Goal: Find specific page/section: Find specific page/section

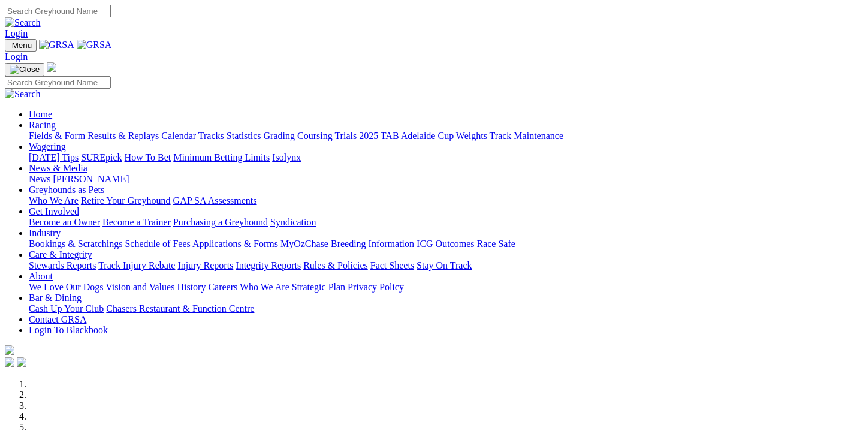
click at [58, 131] on link "Fields & Form" at bounding box center [57, 136] width 56 height 10
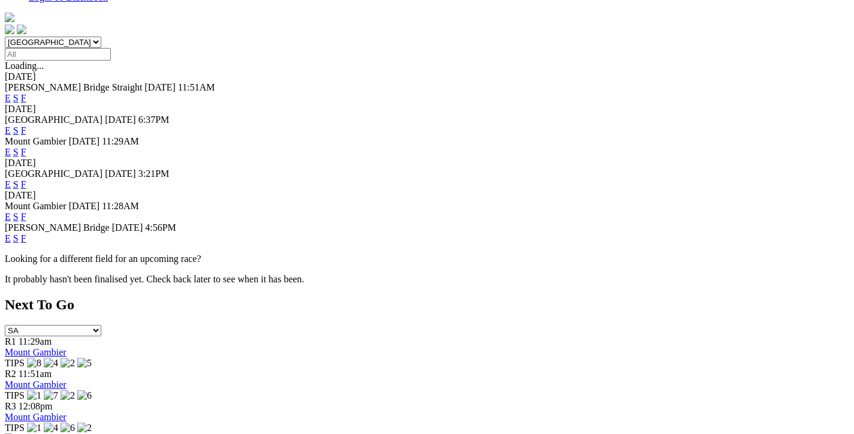
scroll to position [420, 0]
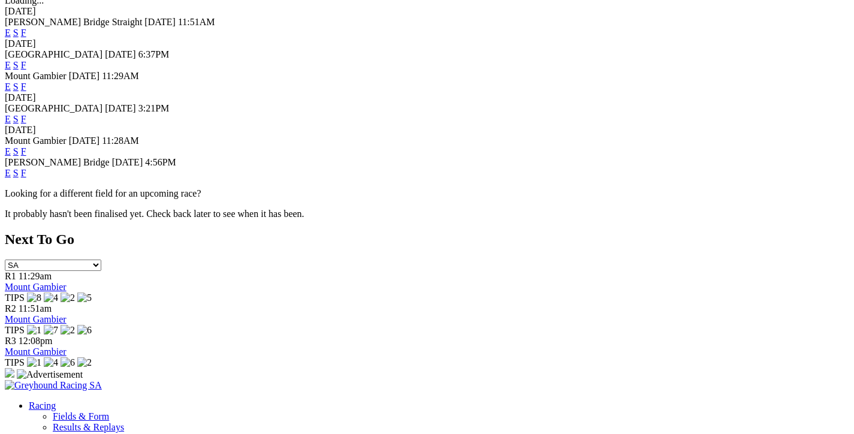
click at [26, 168] on link "F" at bounding box center [23, 173] width 5 height 10
